Goal: Check status: Check status

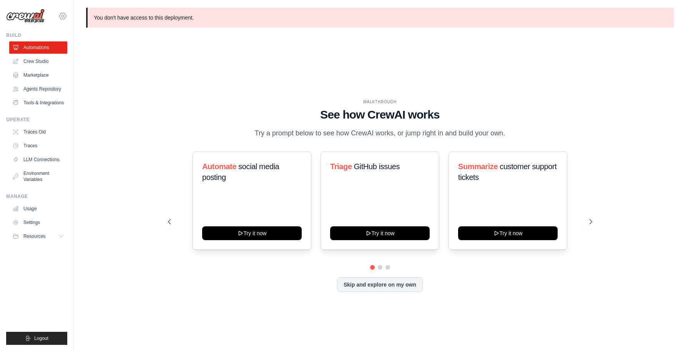
click at [65, 16] on icon at bounding box center [62, 16] width 9 height 9
click at [79, 50] on span "Docusign" at bounding box center [96, 48] width 61 height 8
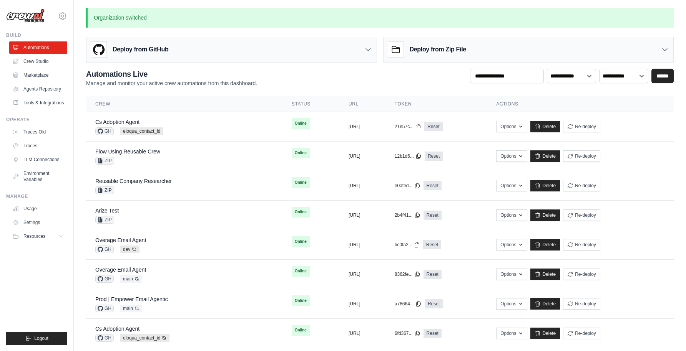
click at [329, 70] on div "**********" at bounding box center [379, 78] width 587 height 18
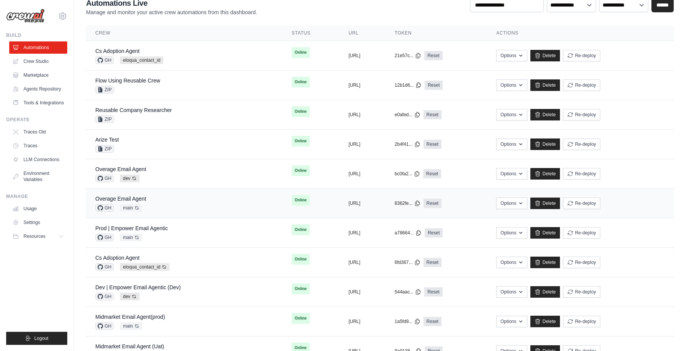
scroll to position [73, 0]
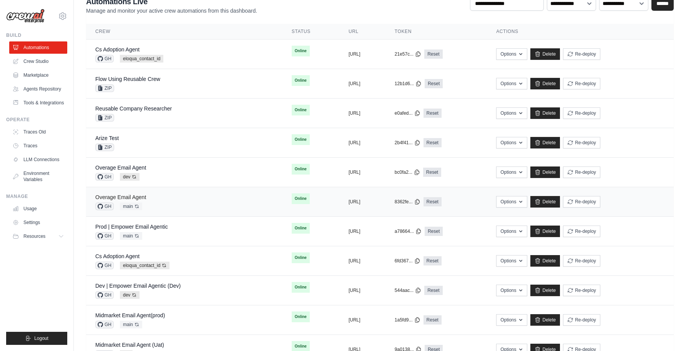
click at [128, 197] on link "Overage Email Agent" at bounding box center [120, 197] width 51 height 6
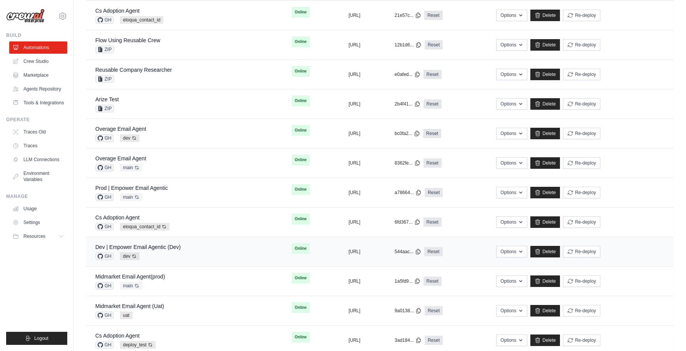
scroll to position [121, 0]
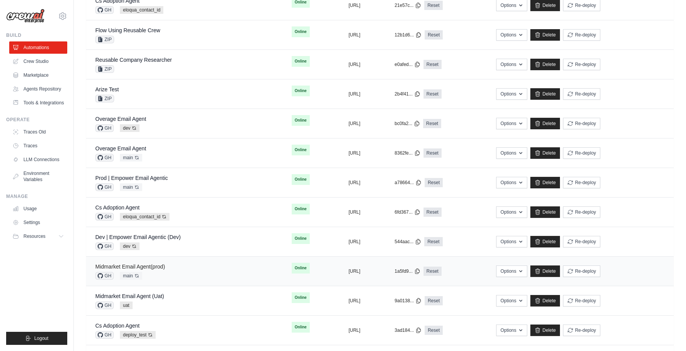
click at [146, 268] on link "Midmarket Email Agent(prod)" at bounding box center [130, 267] width 70 height 6
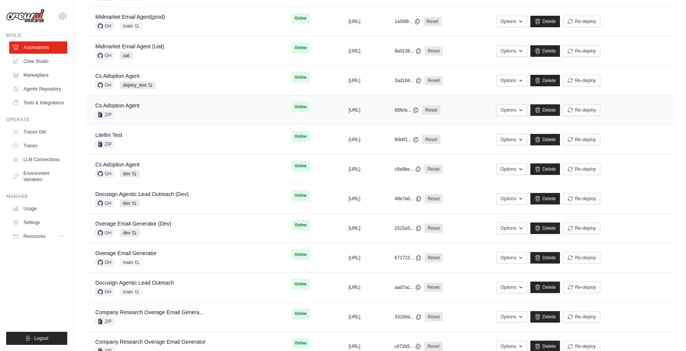
scroll to position [391, 0]
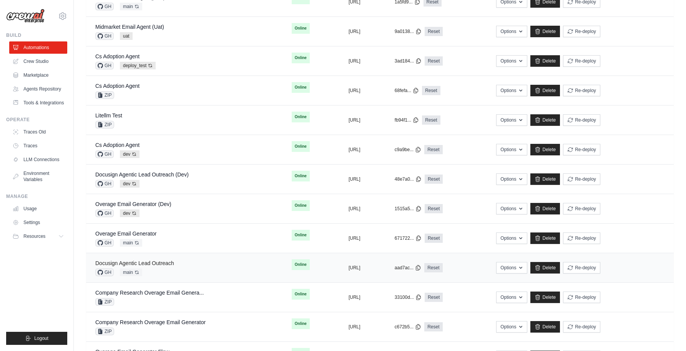
click at [150, 264] on link "Docusign Agentic Lead Outreach" at bounding box center [134, 263] width 79 height 6
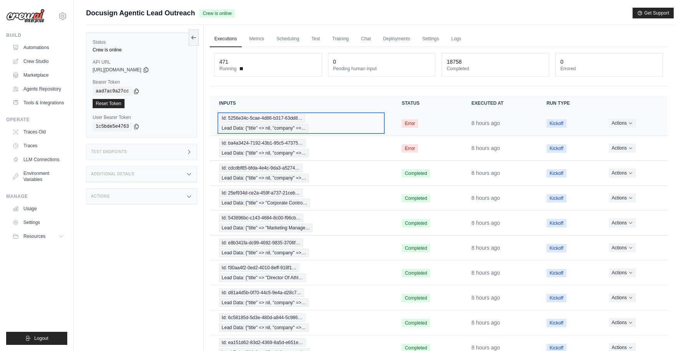
click at [338, 119] on div "Id: 5256e34c-5cae-4d86-b317-63dd8… Lead Data: {"title" => nil, "company" =>…" at bounding box center [301, 123] width 164 height 18
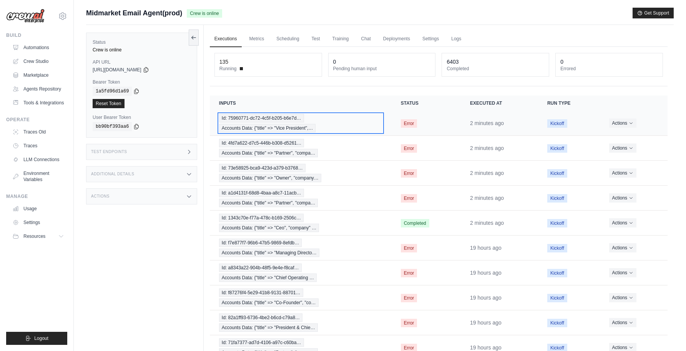
click at [355, 125] on div "Id: 75960771-dc72-4c5f-b205-b6e7d… Accounts Data: {"title" => "Vice President",…" at bounding box center [300, 123] width 163 height 18
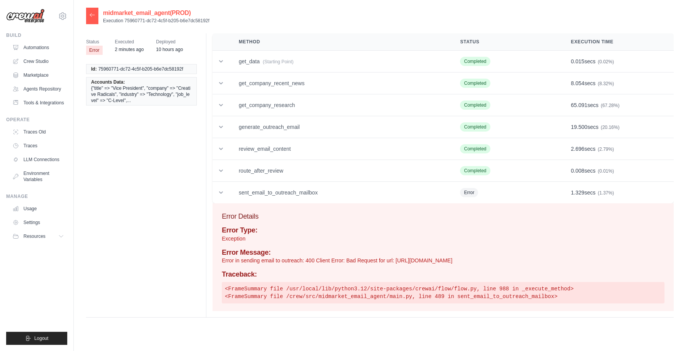
click at [88, 15] on div at bounding box center [92, 16] width 12 height 17
click at [93, 16] on icon at bounding box center [92, 15] width 6 height 6
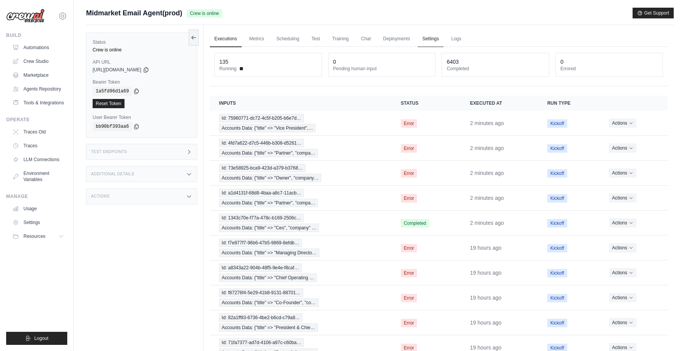
click at [429, 38] on link "Settings" at bounding box center [431, 39] width 26 height 16
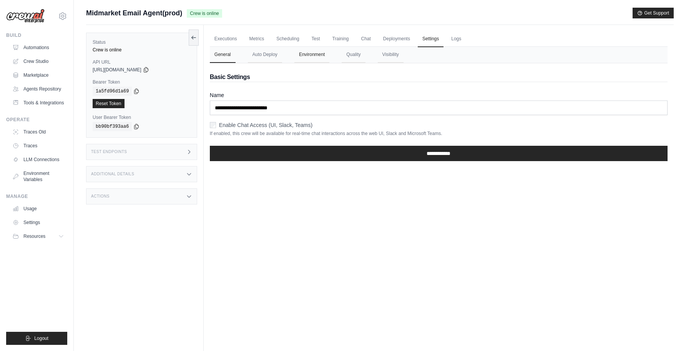
click at [317, 53] on button "Environment" at bounding box center [311, 55] width 35 height 16
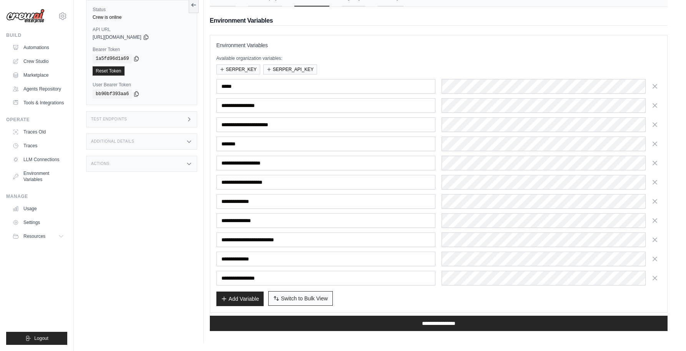
click at [305, 300] on span "Switch to Bulk View" at bounding box center [304, 299] width 47 height 8
type textarea "**********"
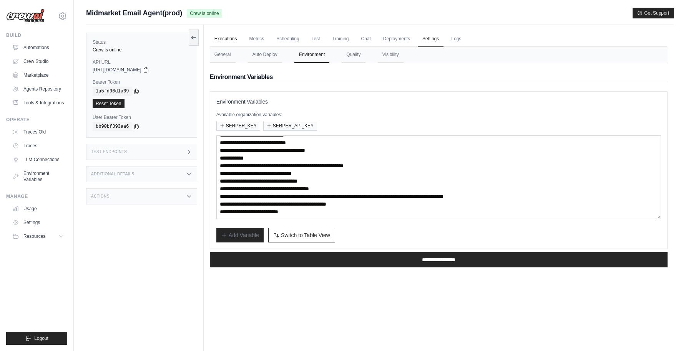
click at [231, 38] on link "Executions" at bounding box center [226, 39] width 32 height 16
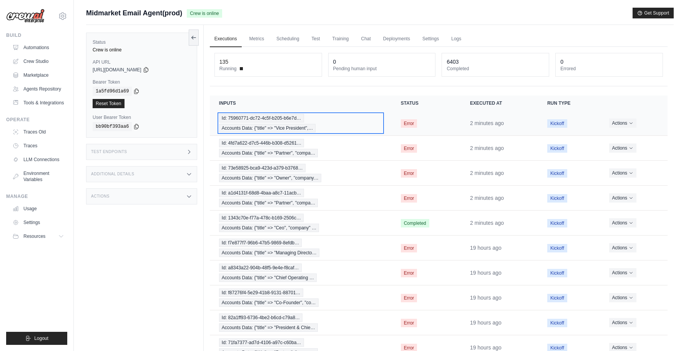
click at [360, 123] on div "Id: 75960771-dc72-4c5f-b205-b6e7d… Accounts Data: {"title" => "Vice President",…" at bounding box center [300, 123] width 163 height 18
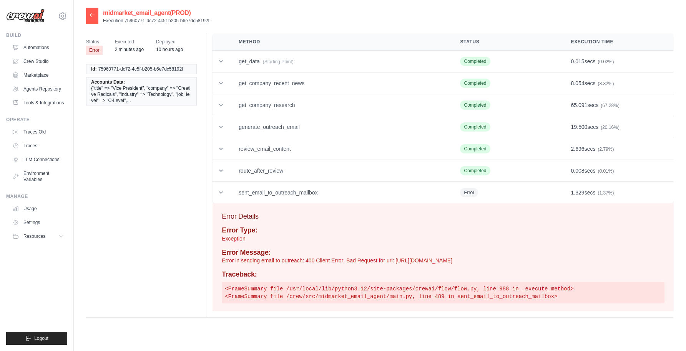
click at [93, 11] on div at bounding box center [92, 16] width 12 height 17
click at [92, 13] on icon at bounding box center [92, 15] width 6 height 6
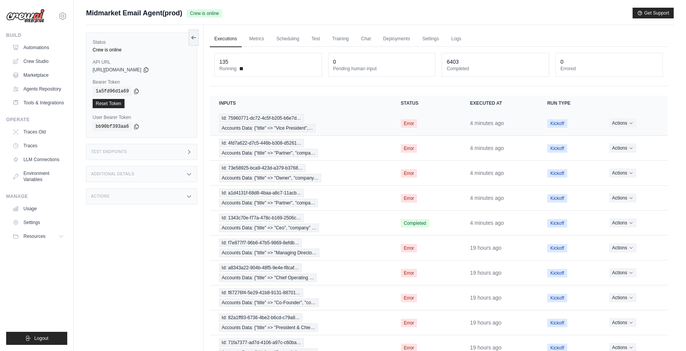
click at [391, 121] on td "Error" at bounding box center [425, 123] width 69 height 25
click at [360, 123] on div "Id: 75960771-dc72-4c5f-b205-b6e7d… Accounts Data: {"title" => "Vice President",…" at bounding box center [300, 123] width 163 height 18
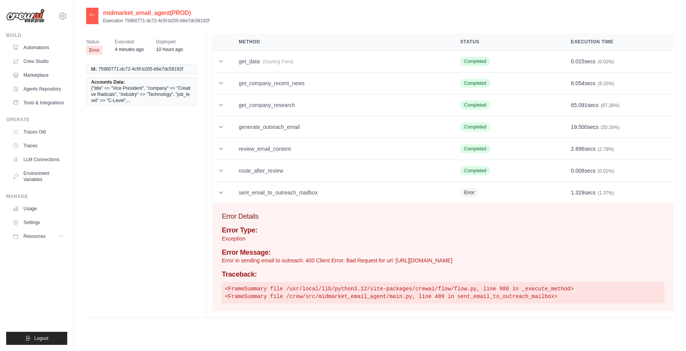
click at [90, 17] on icon at bounding box center [92, 15] width 6 height 6
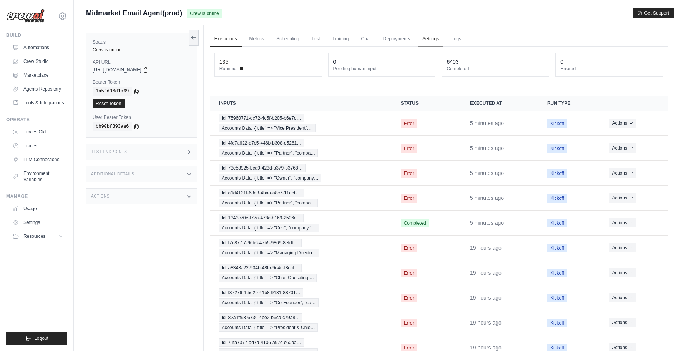
click at [434, 40] on link "Settings" at bounding box center [431, 39] width 26 height 16
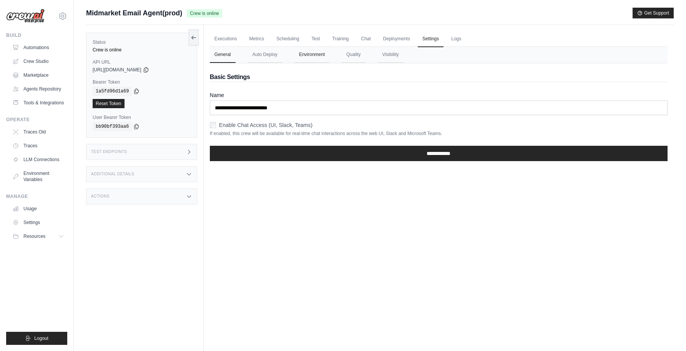
click at [320, 58] on button "Environment" at bounding box center [311, 55] width 35 height 16
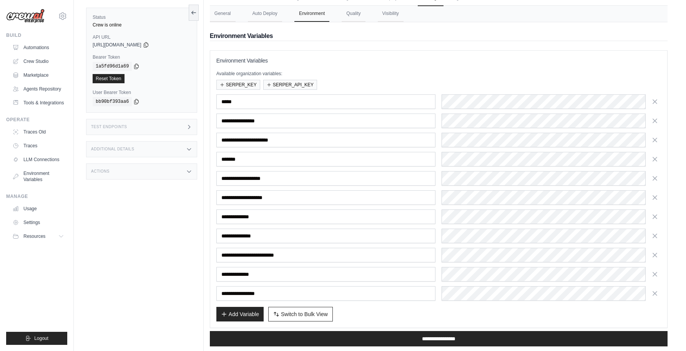
scroll to position [56, 0]
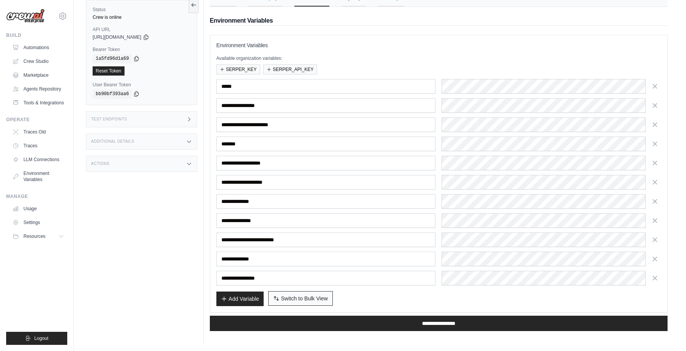
click at [304, 300] on span "Switch to Bulk View" at bounding box center [304, 299] width 47 height 8
type textarea "**********"
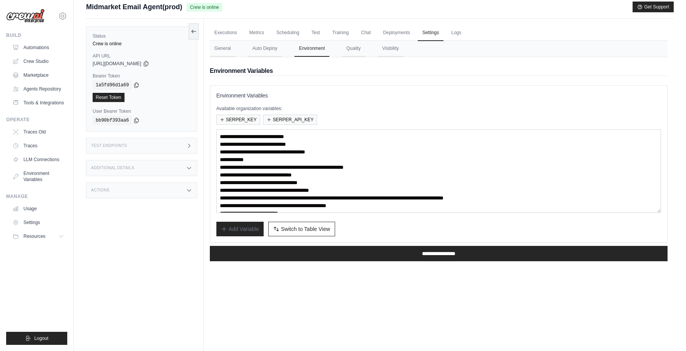
scroll to position [0, 0]
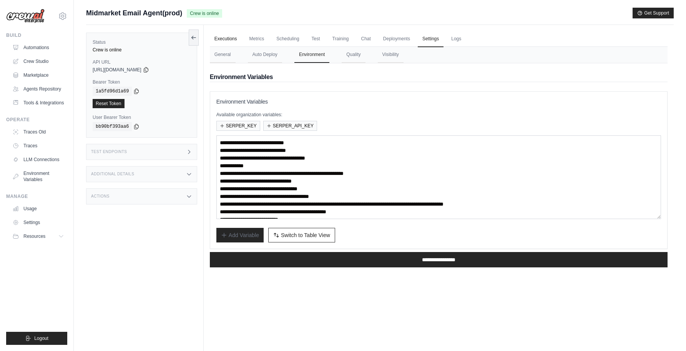
click at [226, 40] on link "Executions" at bounding box center [226, 39] width 32 height 16
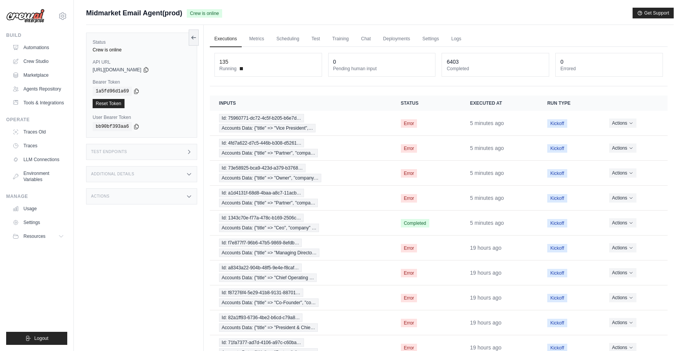
click at [498, 33] on ul "Executions Metrics Scheduling Test Training Chat Deployments Settings Logs" at bounding box center [439, 39] width 458 height 16
click at [491, 31] on ul "Executions Metrics Scheduling Test Training Chat Deployments Settings Logs" at bounding box center [439, 39] width 458 height 16
click at [487, 33] on ul "Executions Metrics Scheduling Test Training Chat Deployments Settings Logs" at bounding box center [439, 39] width 458 height 16
click at [441, 10] on div "Midmarket Email Agent(prod) Crew is online Get Support" at bounding box center [379, 13] width 587 height 11
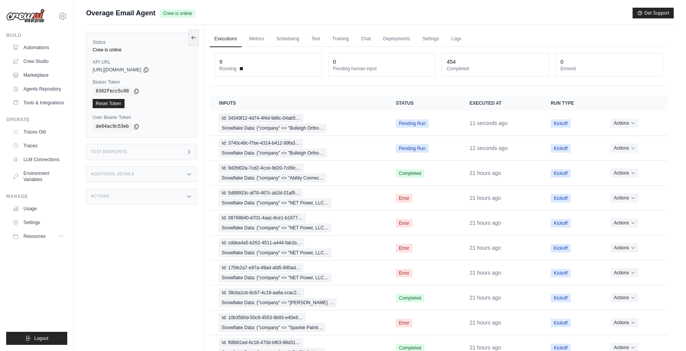
click at [471, 4] on main "Submit a support request Describe your issue or question * Please be specific a…" at bounding box center [380, 198] width 612 height 397
click at [462, 6] on main "Submit a support request Describe your issue or question * Please be specific a…" at bounding box center [380, 198] width 612 height 397
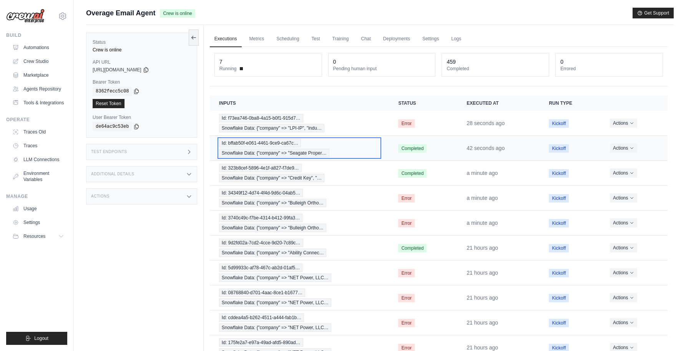
click at [367, 148] on div "Id: bffab50f-e061-4461-9ce9-ca67c… Snowflake Data: {"company" => "Seagate Prope…" at bounding box center [299, 148] width 161 height 18
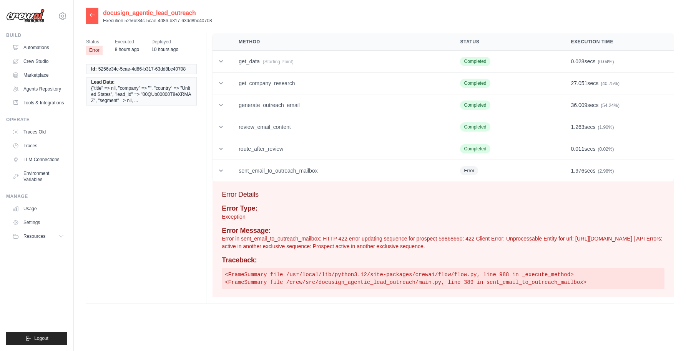
click at [91, 12] on icon at bounding box center [92, 15] width 6 height 6
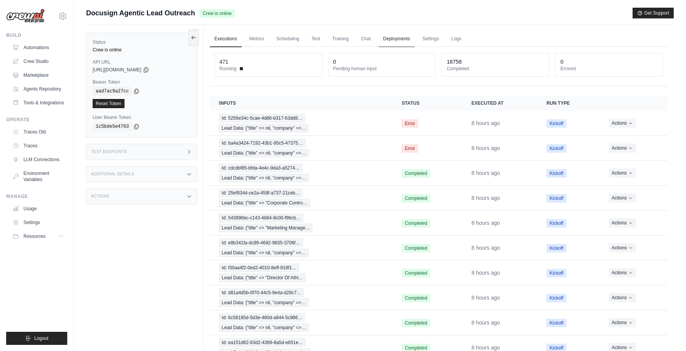
click at [398, 40] on link "Deployments" at bounding box center [396, 39] width 36 height 16
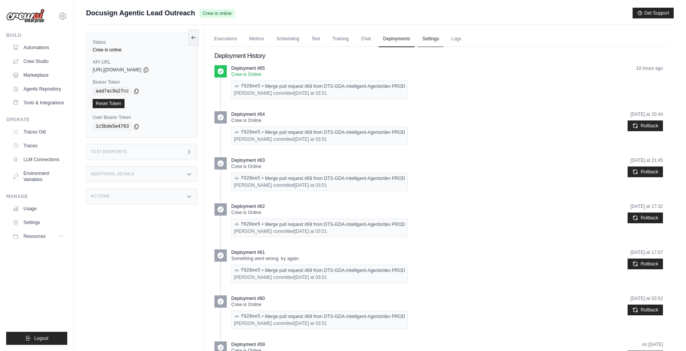
click at [428, 42] on link "Settings" at bounding box center [431, 39] width 26 height 16
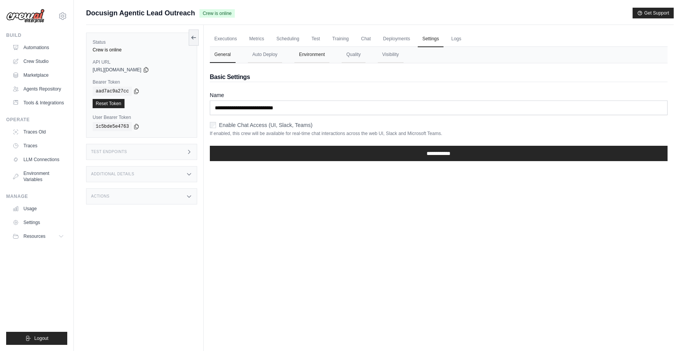
click at [318, 55] on button "Environment" at bounding box center [311, 55] width 35 height 16
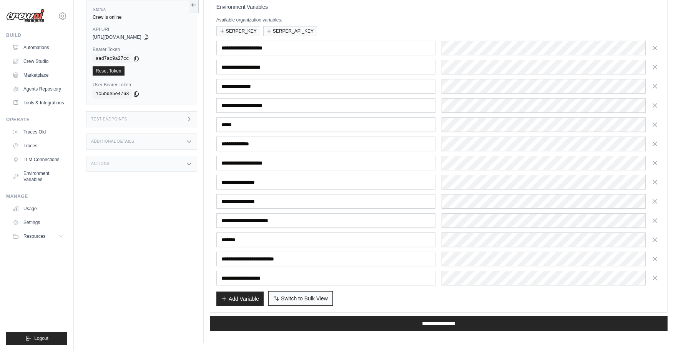
click at [294, 298] on span "Switch to Bulk View" at bounding box center [304, 299] width 47 height 8
type textarea "**********"
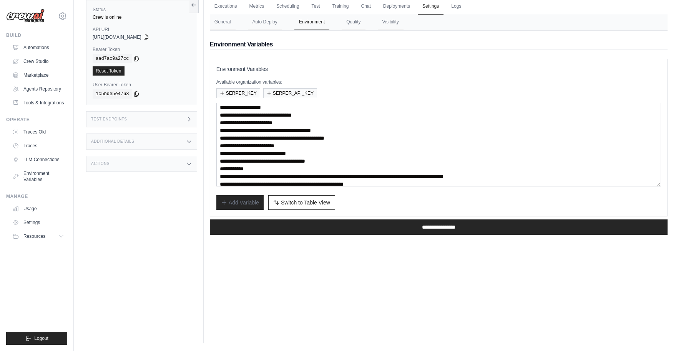
scroll to position [23, 0]
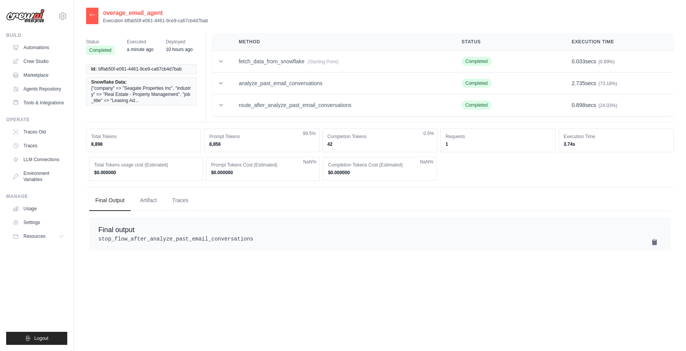
click at [91, 14] on icon at bounding box center [92, 15] width 6 height 6
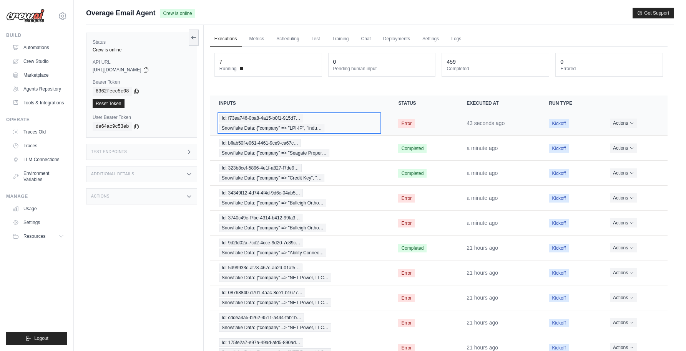
click at [371, 124] on div "Id: f73ea746-0ba8-4a15-b0f1-915d7… Snowflake Data: {"company" => "LPI-IP", "ind…" at bounding box center [299, 123] width 161 height 18
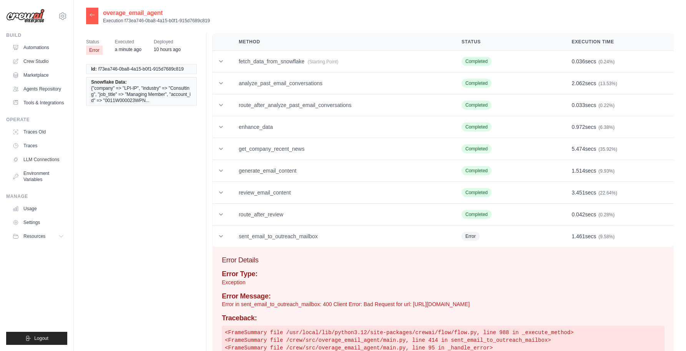
click at [93, 20] on div at bounding box center [92, 16] width 12 height 17
click at [93, 14] on icon at bounding box center [92, 15] width 6 height 6
